Goal: Navigation & Orientation: Find specific page/section

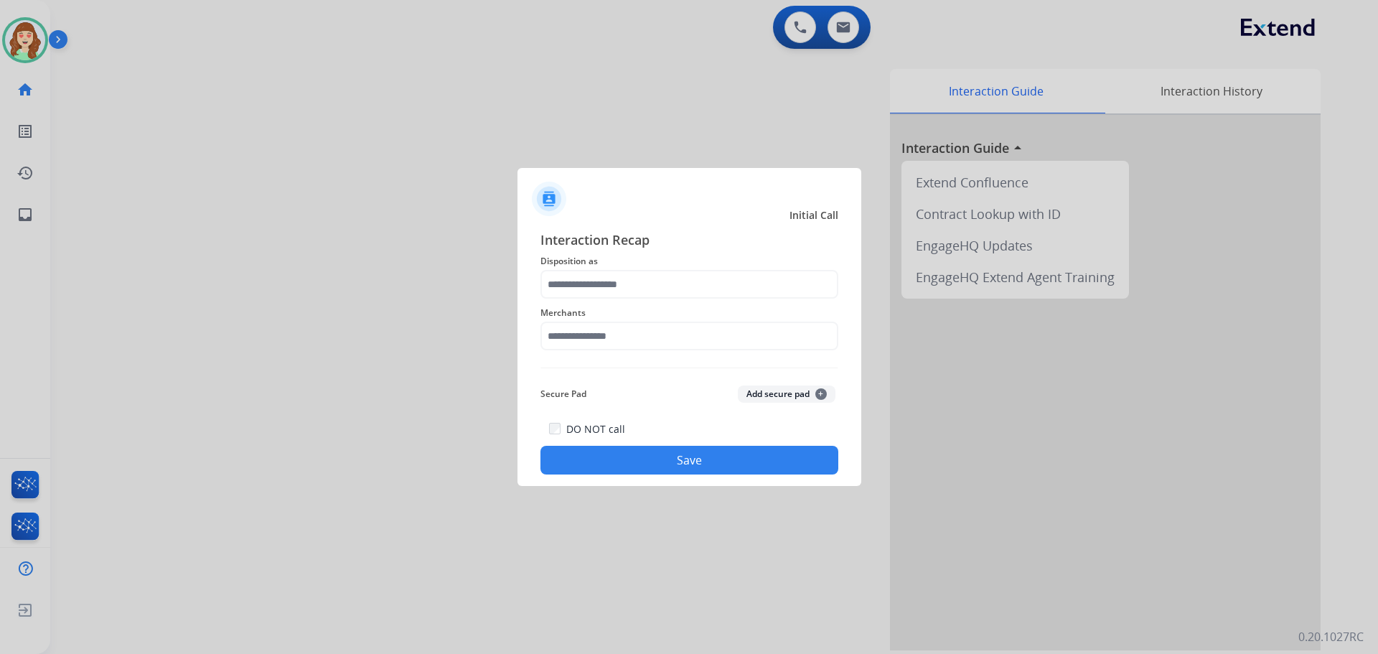
click at [339, 393] on div at bounding box center [689, 327] width 1378 height 654
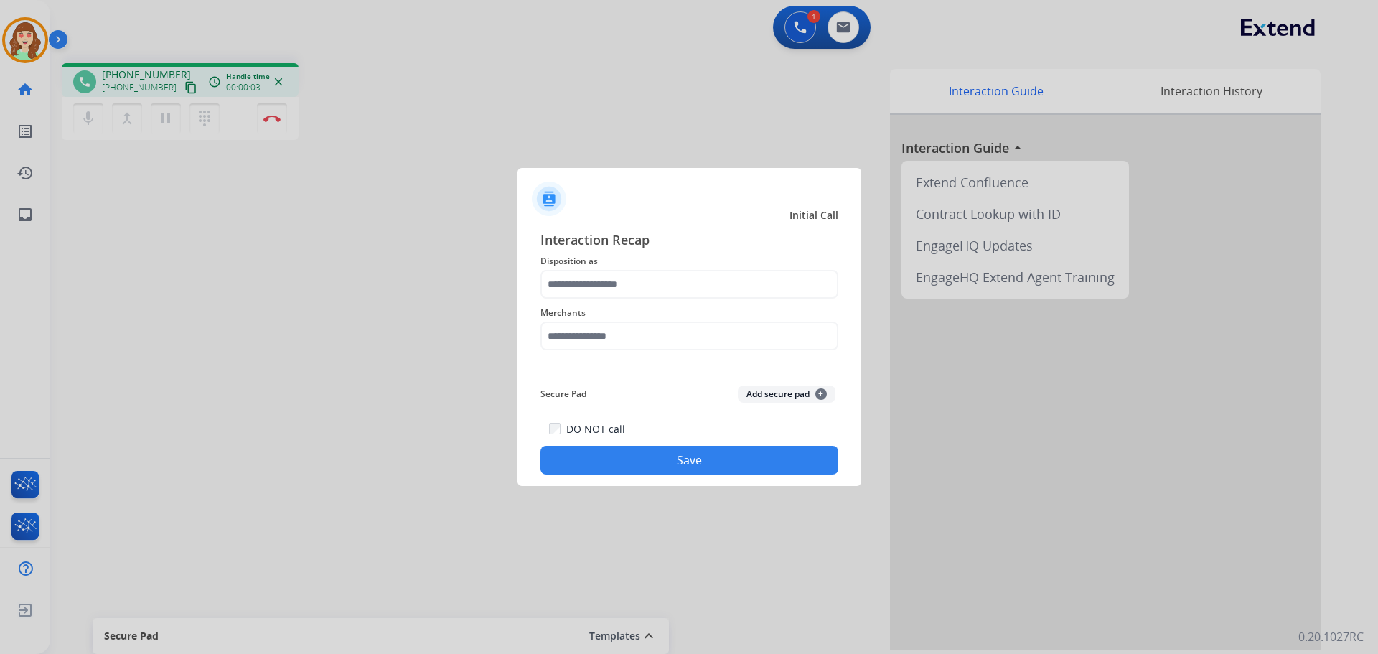
drag, startPoint x: 763, startPoint y: 126, endPoint x: 615, endPoint y: 97, distance: 150.7
click at [736, 128] on div at bounding box center [689, 327] width 1378 height 654
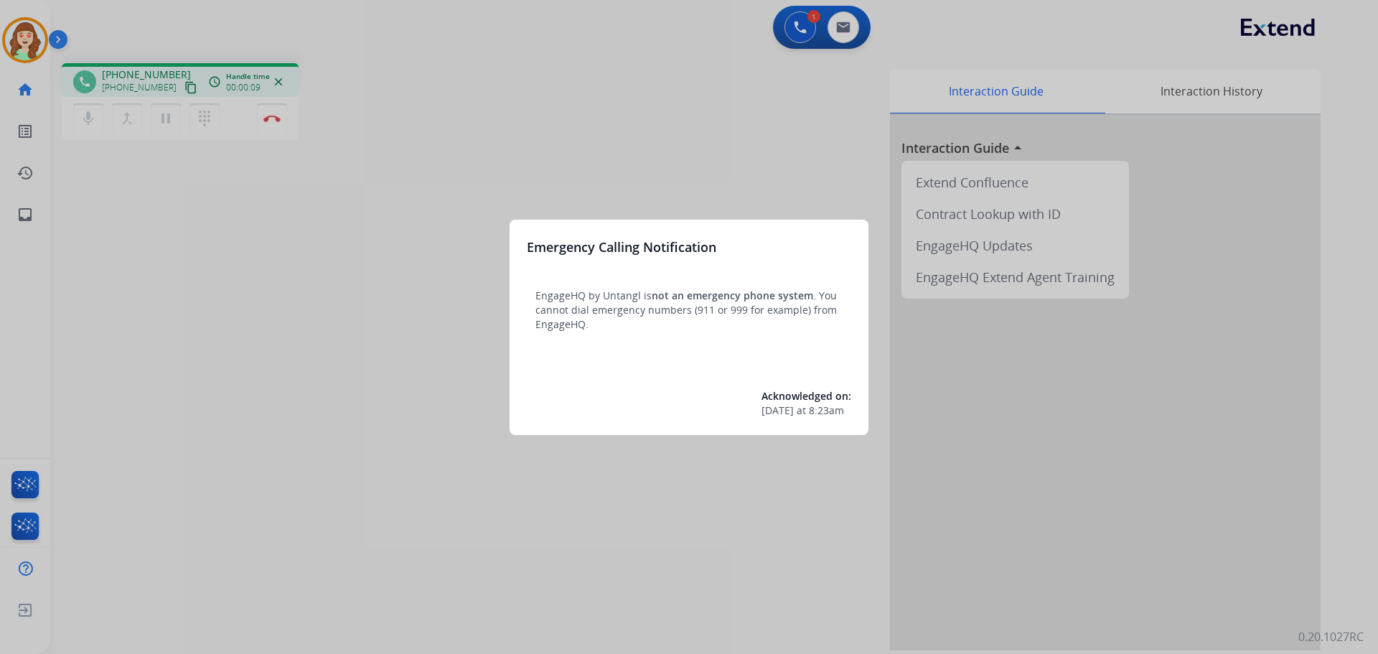
click at [583, 314] on p "EngageHQ by Untangl is not an emergency phone system . You cannot dial emergenc…" at bounding box center [688, 309] width 307 height 43
click at [578, 299] on p "EngageHQ by Untangl is not an emergency phone system . You cannot dial emergenc…" at bounding box center [688, 309] width 307 height 43
click at [588, 282] on div "Emergency Calling Notification EngageHQ by Untangl is not an emergency phone sy…" at bounding box center [688, 327] width 359 height 215
drag, startPoint x: 677, startPoint y: 219, endPoint x: 899, endPoint y: 80, distance: 262.4
click at [702, 203] on div "Emergency Calling Notification EngageHQ by Untangl is not an emergency phone sy…" at bounding box center [689, 327] width 1378 height 654
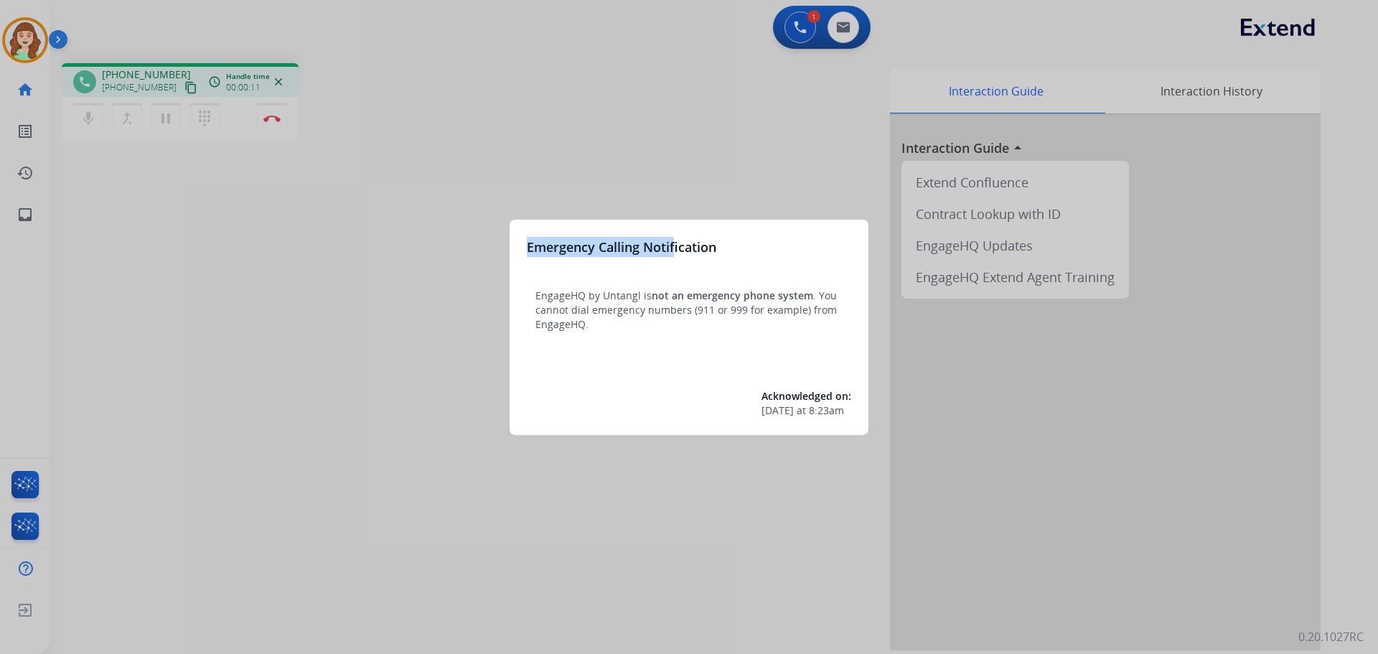
click at [669, 125] on div at bounding box center [689, 327] width 1378 height 654
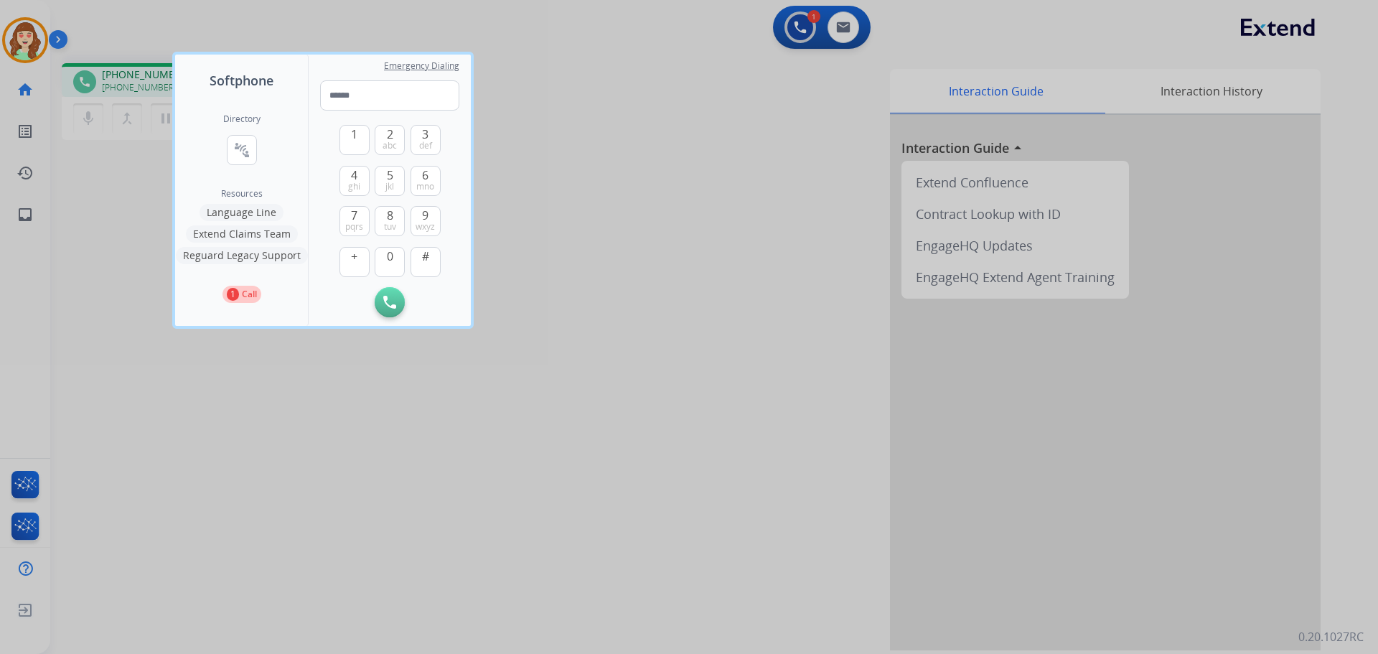
click at [293, 125] on div "Softphone Directory connect_without_contact Resource Directory Resources Langua…" at bounding box center [689, 327] width 1378 height 654
